Goal: Task Accomplishment & Management: Use online tool/utility

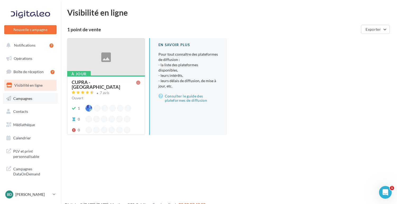
click at [23, 99] on span "Campagnes" at bounding box center [22, 98] width 19 height 4
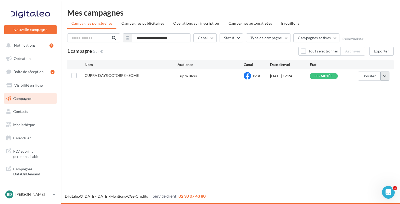
click at [387, 75] on button "button" at bounding box center [385, 75] width 9 height 9
click at [314, 120] on div "Nouvelle campagne Nouvelle campagne Notifications 7 Opérations Boîte de récepti…" at bounding box center [200, 102] width 400 height 204
click at [75, 76] on label at bounding box center [73, 75] width 5 height 5
click at [75, 75] on icon at bounding box center [74, 76] width 4 height 4
click at [104, 75] on span "CUPRA DAYS OCTOBRE - SOME" at bounding box center [112, 75] width 54 height 4
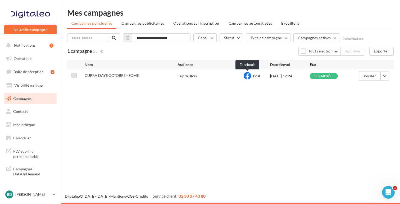
click at [249, 75] on icon at bounding box center [247, 75] width 7 height 7
click at [293, 77] on div "07/10/2025 12:24" at bounding box center [290, 75] width 40 height 5
click at [325, 76] on div "terminée" at bounding box center [323, 75] width 19 height 3
drag, startPoint x: 368, startPoint y: 76, endPoint x: 357, endPoint y: 102, distance: 27.4
click at [357, 102] on div "Nouvelle campagne Nouvelle campagne Notifications 7 Opérations Boîte de récepti…" at bounding box center [200, 102] width 400 height 204
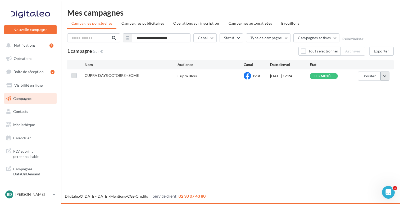
click at [386, 76] on button "button" at bounding box center [385, 75] width 9 height 9
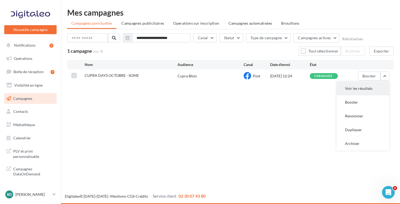
click at [351, 88] on button "Voir les résultats" at bounding box center [363, 89] width 53 height 14
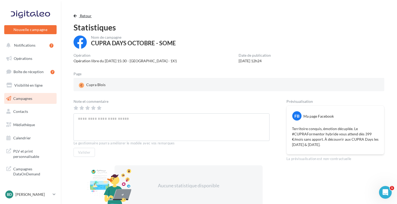
click at [75, 17] on span "button" at bounding box center [75, 16] width 3 height 4
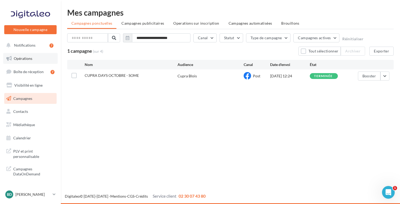
click at [21, 60] on span "Opérations" at bounding box center [23, 58] width 19 height 4
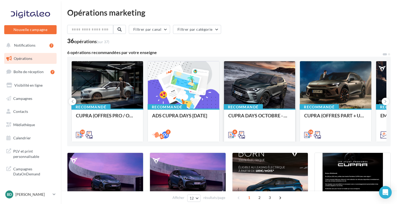
click at [258, 90] on div at bounding box center [259, 85] width 71 height 48
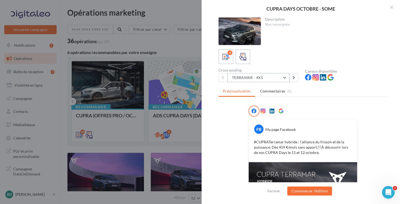
click at [284, 77] on button "TERRAMAR - 4X5" at bounding box center [259, 77] width 62 height 9
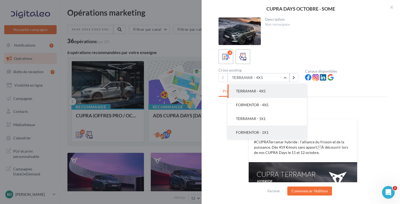
click at [258, 128] on button "FORMENTOR - 1X1" at bounding box center [267, 132] width 79 height 14
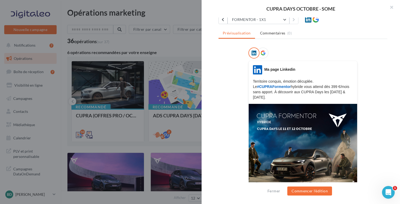
scroll to position [64, 0]
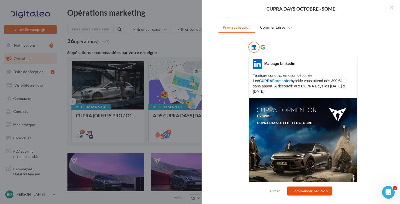
click at [305, 192] on button "Commencer l'édition" at bounding box center [309, 190] width 45 height 9
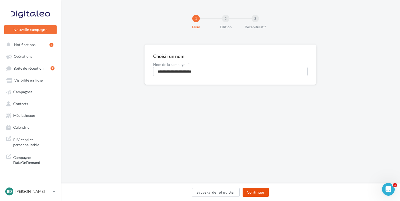
click at [253, 192] on button "Continuer" at bounding box center [256, 192] width 26 height 9
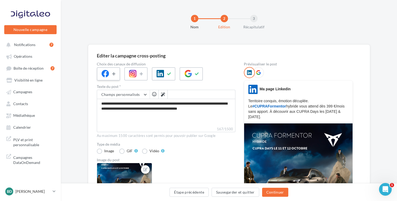
click at [114, 73] on icon at bounding box center [114, 74] width 4 height 4
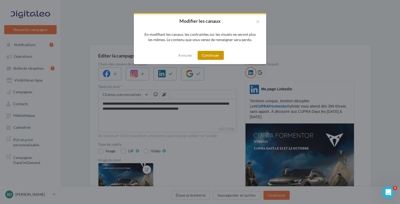
click at [209, 55] on button "Continuer" at bounding box center [211, 55] width 26 height 9
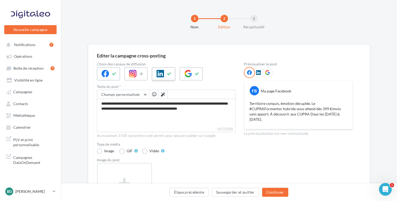
click at [170, 72] on icon at bounding box center [169, 74] width 4 height 4
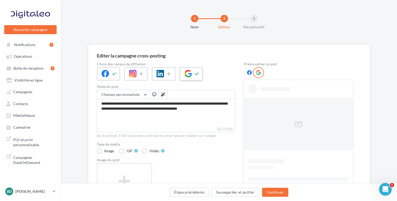
click at [196, 72] on icon at bounding box center [197, 74] width 4 height 4
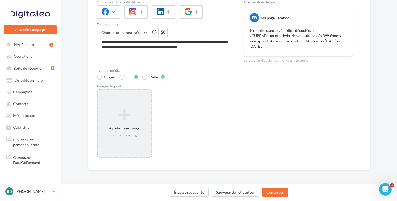
click at [114, 114] on icon at bounding box center [124, 114] width 49 height 13
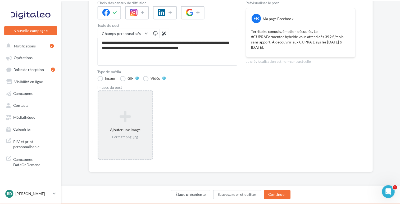
scroll to position [59, 0]
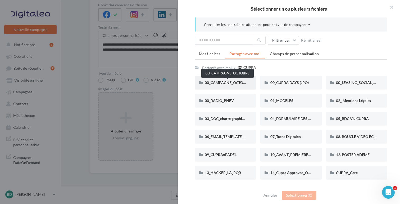
click at [214, 83] on span "00_CAMPAGNE_OCTOBRE" at bounding box center [227, 82] width 45 height 4
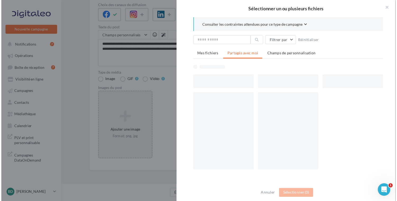
scroll to position [62, 0]
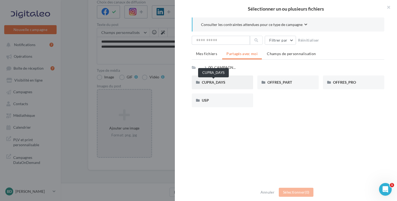
click at [209, 81] on span "CUPRA_DAYS" at bounding box center [214, 82] width 24 height 4
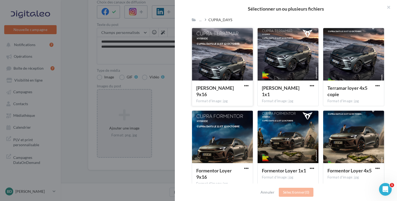
scroll to position [53, 0]
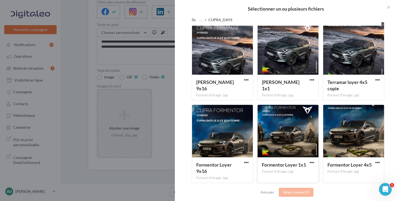
click at [289, 153] on div at bounding box center [288, 131] width 61 height 53
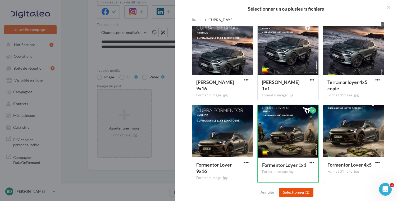
click at [292, 193] on button "Sélectionner (1)" at bounding box center [296, 192] width 35 height 9
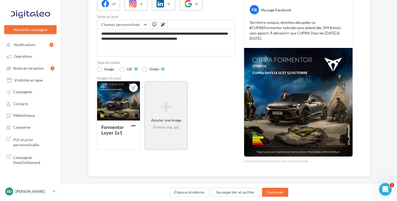
scroll to position [71, 0]
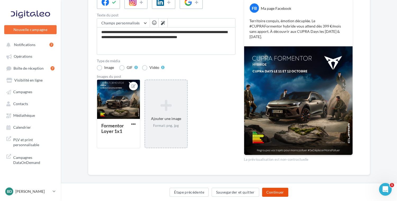
click at [271, 192] on button "Continuer" at bounding box center [275, 192] width 26 height 9
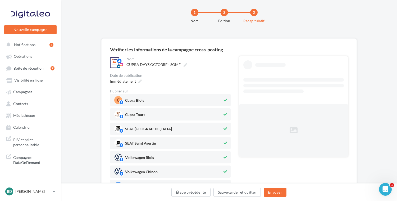
click at [221, 112] on span "Cupra Tours" at bounding box center [168, 114] width 108 height 8
click at [221, 126] on span "SEAT Blois" at bounding box center [168, 129] width 108 height 8
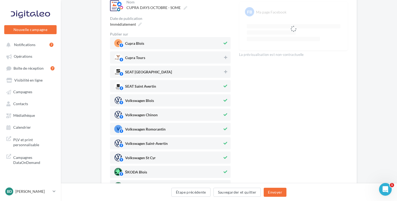
scroll to position [74, 0]
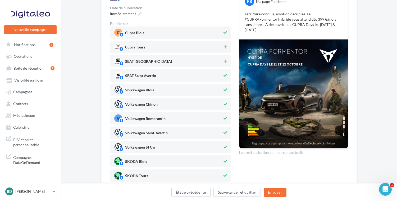
click at [215, 73] on span "SEAT Saint Avertin" at bounding box center [168, 75] width 108 height 8
click at [215, 93] on span "Volkswagen Blois" at bounding box center [168, 90] width 108 height 8
click at [215, 101] on span "Volkswagen Chinon" at bounding box center [168, 104] width 108 height 8
click at [215, 119] on span "Volkswagen Romorantin" at bounding box center [168, 118] width 108 height 8
click at [215, 135] on span "Volkswagen Saint-Avertin" at bounding box center [168, 133] width 108 height 8
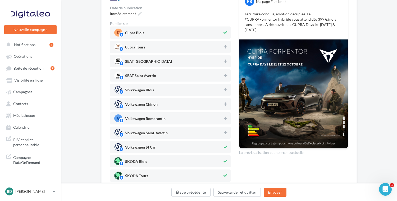
scroll to position [97, 0]
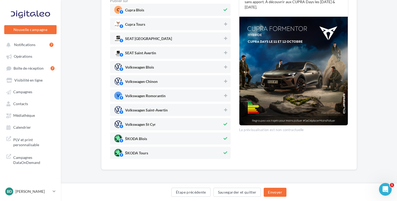
click at [215, 122] on span "Volkswagen St Cyr" at bounding box center [168, 124] width 108 height 8
click at [215, 141] on span "ŠKODA Blois" at bounding box center [168, 138] width 108 height 8
click at [215, 151] on span "ŠKODA Tours" at bounding box center [168, 153] width 108 height 8
click at [277, 193] on button "Envoyer" at bounding box center [275, 192] width 22 height 9
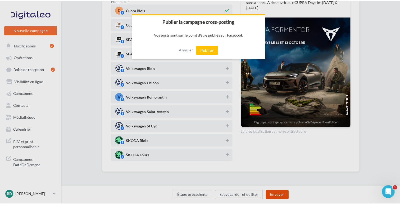
scroll to position [94, 0]
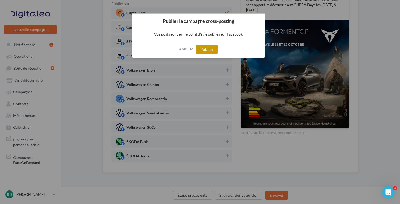
click at [203, 48] on button "Publier" at bounding box center [207, 49] width 22 height 9
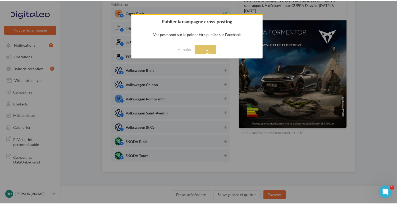
scroll to position [8, 0]
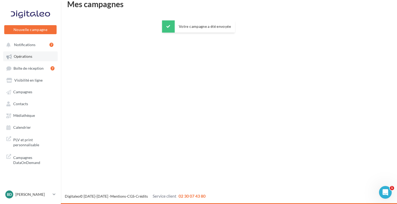
click at [27, 55] on span "Opérations" at bounding box center [23, 56] width 19 height 4
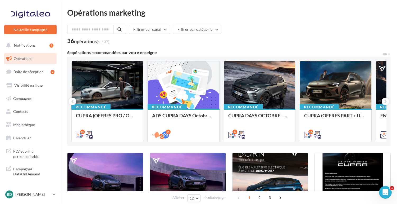
click at [187, 85] on div at bounding box center [183, 85] width 71 height 48
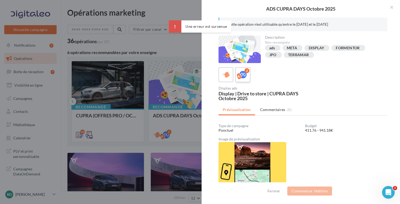
click at [243, 74] on icon at bounding box center [243, 75] width 8 height 8
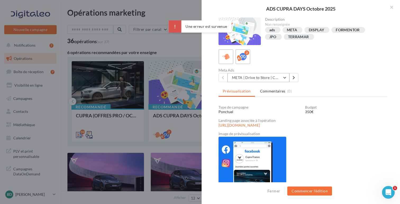
click at [282, 79] on button "META | Drive to Store | CUPRA DAYS Octobre 2025" at bounding box center [259, 77] width 62 height 9
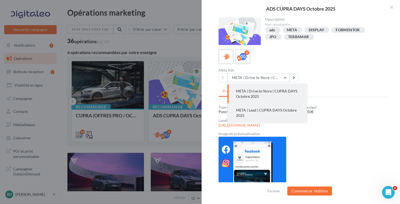
click at [265, 111] on span "META | Lead | CUPRA DAYS Octobre 2025" at bounding box center [266, 113] width 61 height 10
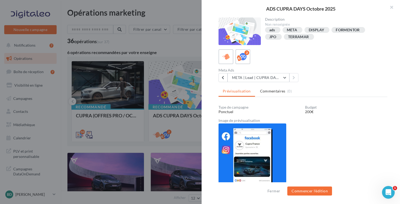
scroll to position [1, 0]
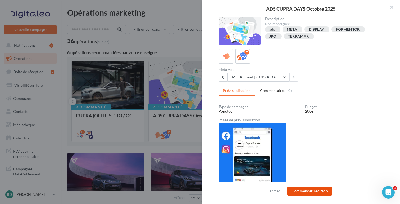
click at [307, 191] on button "Commencer l'édition" at bounding box center [309, 190] width 45 height 9
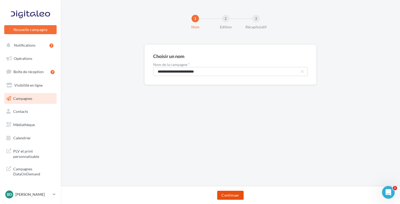
click at [226, 195] on button "Continuer" at bounding box center [230, 195] width 26 height 9
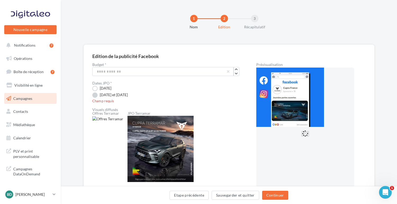
click at [112, 96] on label "[DATE] et [DATE]" at bounding box center [109, 94] width 35 height 5
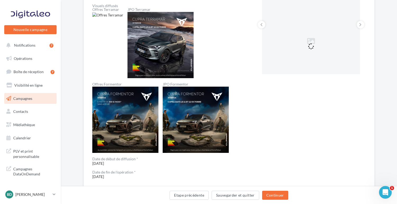
scroll to position [113, 0]
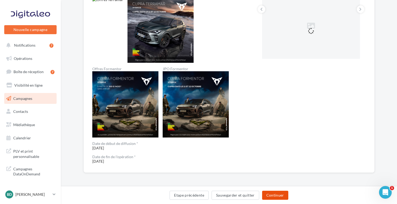
click at [276, 196] on button "Continuer" at bounding box center [275, 195] width 26 height 9
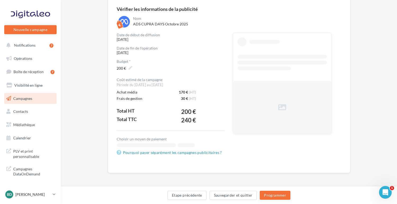
scroll to position [48, 0]
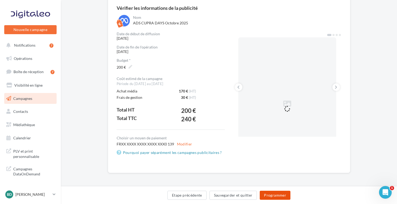
click at [272, 194] on button "Programmer" at bounding box center [275, 195] width 31 height 9
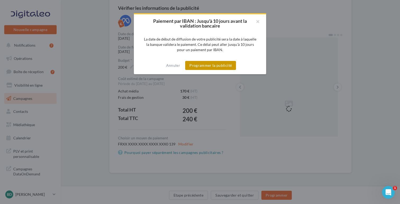
click at [202, 64] on button "Programmer la publicité" at bounding box center [210, 65] width 51 height 9
